Goal: Transaction & Acquisition: Download file/media

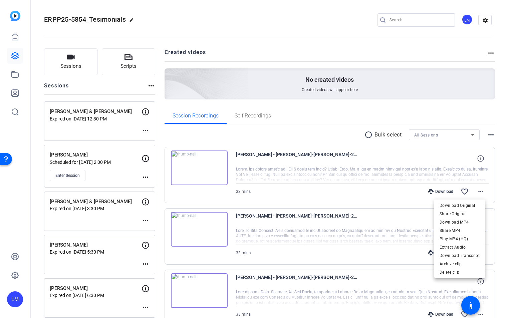
click at [69, 176] on div at bounding box center [252, 159] width 505 height 318
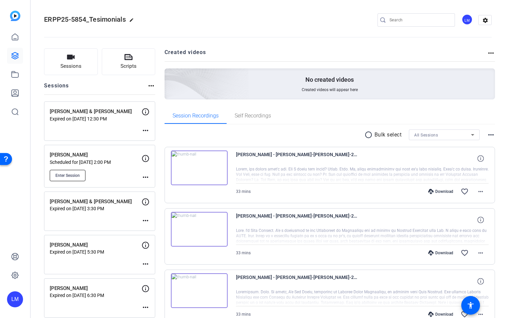
click at [70, 175] on span "Enter Session" at bounding box center [67, 175] width 24 height 5
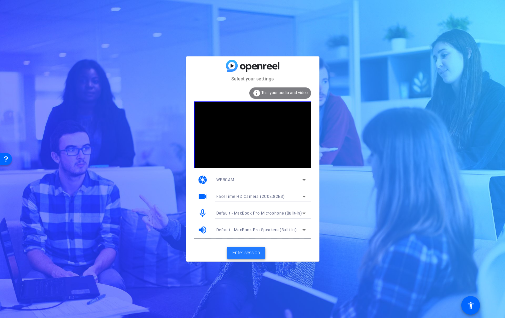
click at [256, 253] on span "Enter session" at bounding box center [247, 253] width 28 height 7
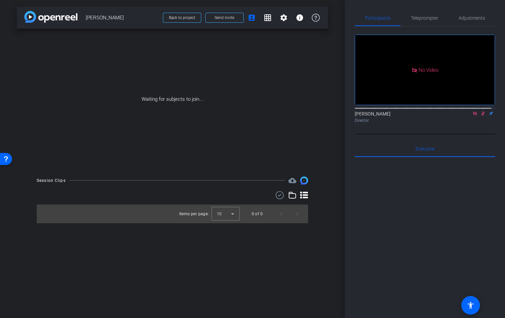
click at [473, 115] on icon at bounding box center [475, 114] width 4 height 4
click at [473, 116] on icon at bounding box center [475, 113] width 5 height 5
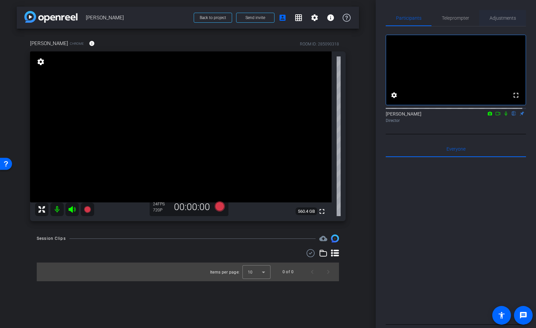
click at [499, 19] on span "Adjustments" at bounding box center [503, 18] width 26 height 5
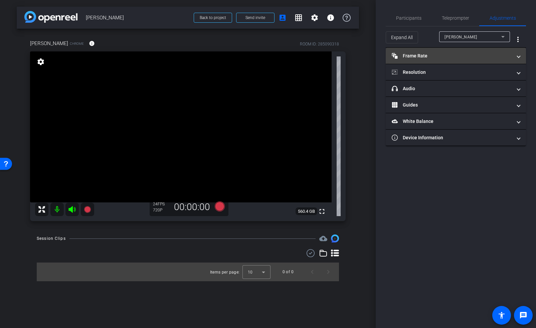
click at [505, 57] on mat-panel-title "Frame Rate Frame Rate" at bounding box center [452, 55] width 120 height 7
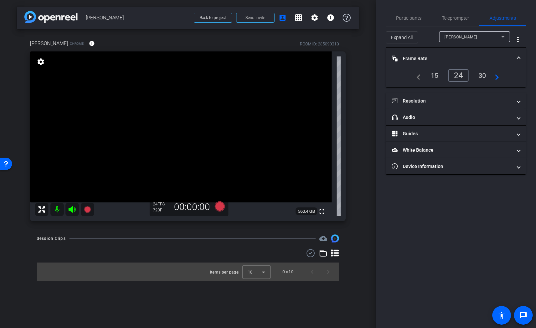
click at [505, 57] on span at bounding box center [518, 58] width 3 height 7
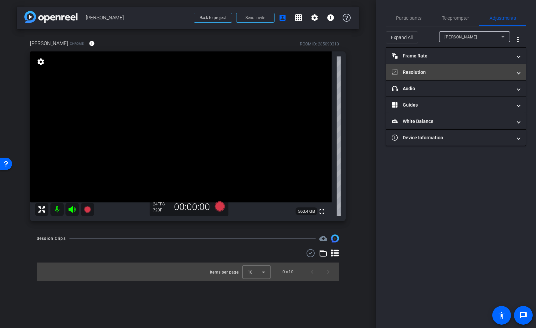
click at [505, 71] on span "Resolution" at bounding box center [455, 72] width 126 height 7
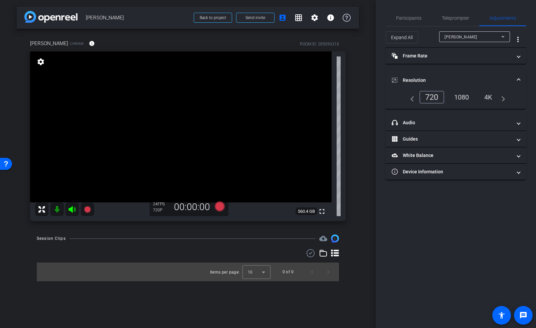
click at [462, 98] on div "1080" at bounding box center [461, 97] width 25 height 11
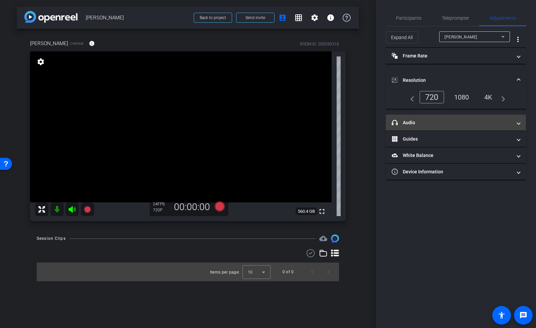
click at [505, 125] on span at bounding box center [518, 122] width 3 height 7
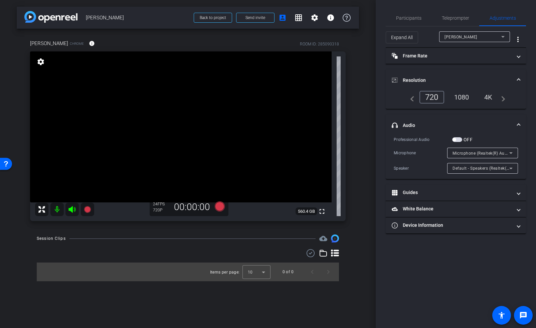
click at [505, 124] on span at bounding box center [518, 125] width 3 height 7
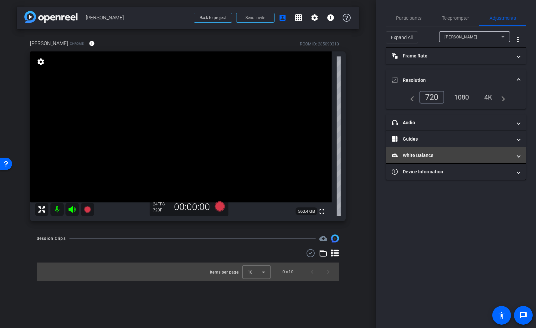
click at [505, 153] on span at bounding box center [518, 155] width 3 height 7
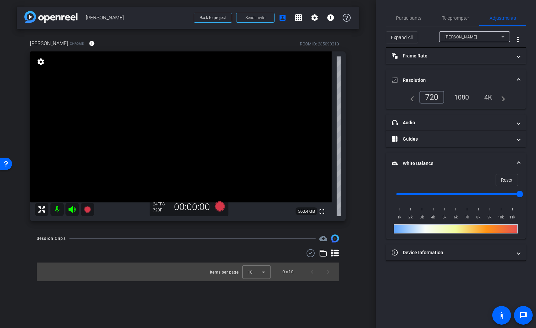
click at [505, 153] on mat-expansion-panel-header "White Balance White Balance" at bounding box center [456, 163] width 140 height 21
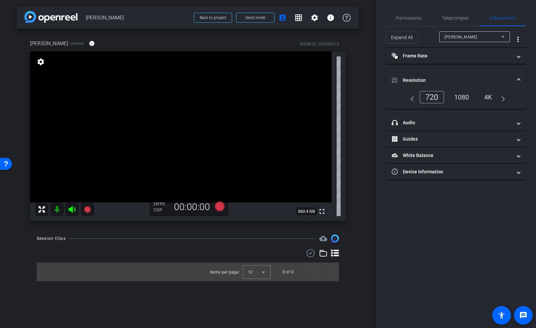
click at [464, 94] on div "1080" at bounding box center [461, 97] width 25 height 11
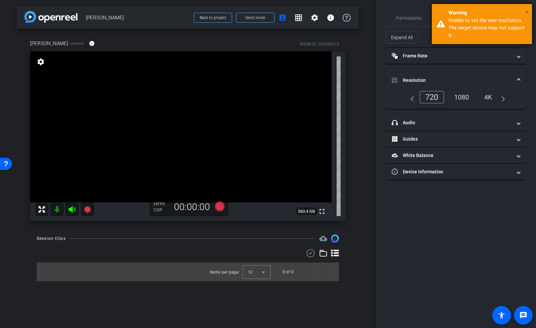
click at [505, 11] on span "×" at bounding box center [527, 12] width 4 height 8
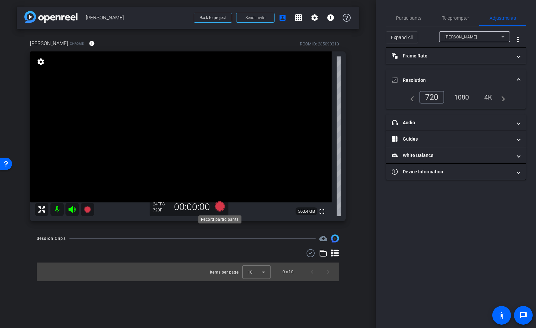
click at [218, 205] on icon at bounding box center [219, 206] width 10 height 10
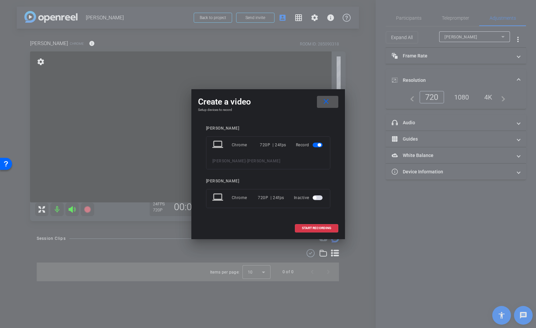
click at [320, 198] on span "button" at bounding box center [318, 197] width 10 height 5
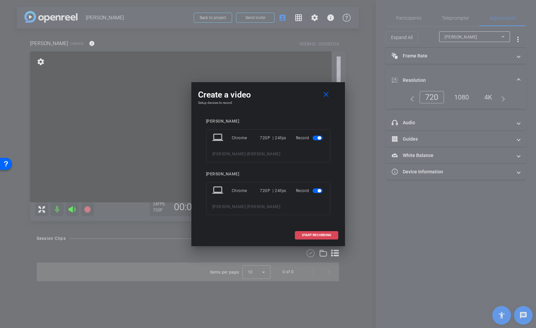
click at [326, 235] on span "START RECORDING" at bounding box center [316, 235] width 29 height 3
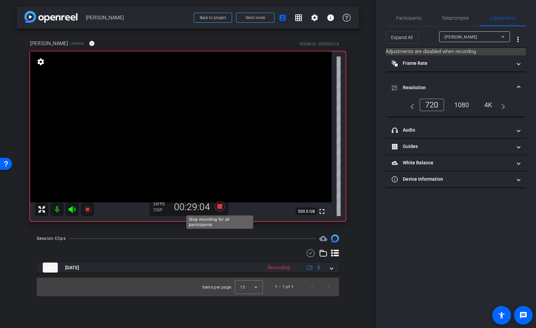
click at [219, 208] on icon at bounding box center [219, 206] width 10 height 10
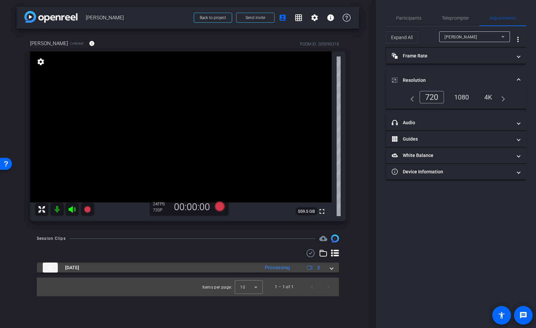
click at [332, 270] on span at bounding box center [331, 267] width 3 height 7
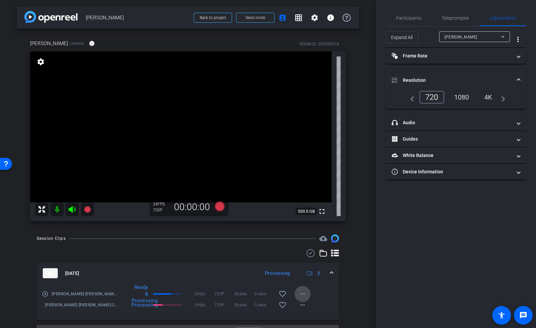
click at [299, 295] on mat-icon "more_horiz" at bounding box center [303, 294] width 8 height 8
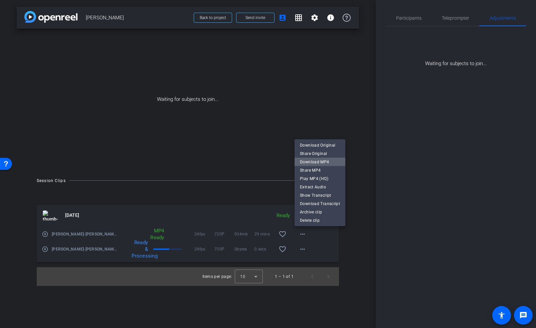
click at [322, 161] on span "Download MP4" at bounding box center [320, 162] width 40 height 8
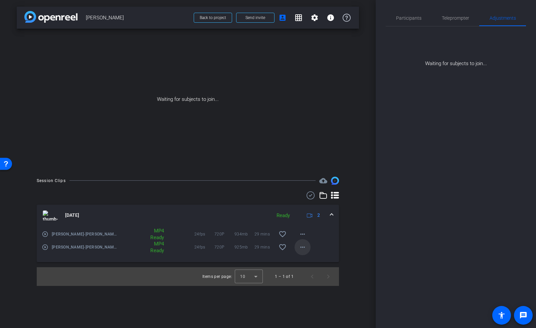
click at [303, 248] on mat-icon "more_horiz" at bounding box center [303, 247] width 8 height 8
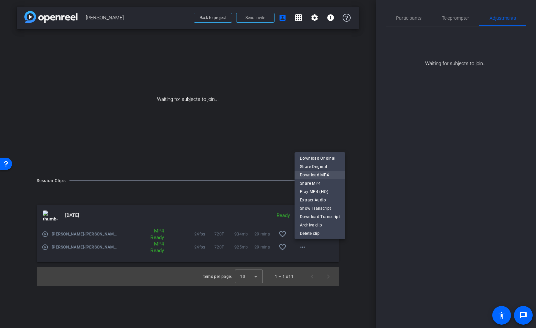
click at [322, 177] on span "Download MP4" at bounding box center [320, 175] width 40 height 8
